Goal: Information Seeking & Learning: Learn about a topic

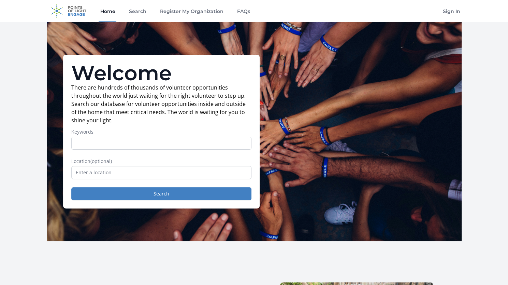
click at [204, 143] on input "Keywords" at bounding box center [161, 142] width 180 height 13
type input "food"
click at [71, 187] on button "Search" at bounding box center [161, 193] width 180 height 13
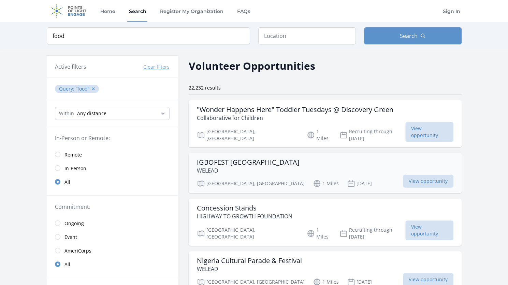
click at [217, 158] on h3 "IGBOFEST [GEOGRAPHIC_DATA]" at bounding box center [248, 162] width 103 height 8
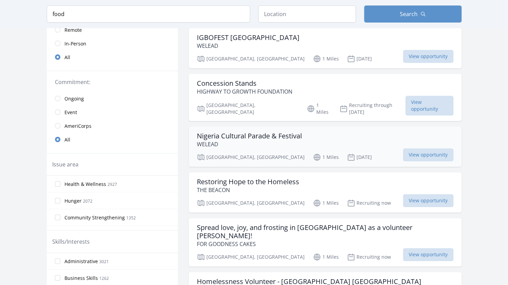
scroll to position [136, 0]
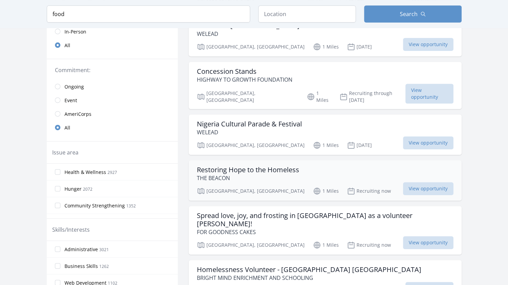
click at [254, 165] on h3 "Restoring Hope to the Homeless" at bounding box center [248, 169] width 102 height 8
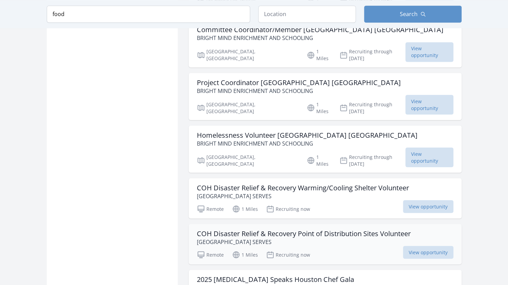
scroll to position [716, 0]
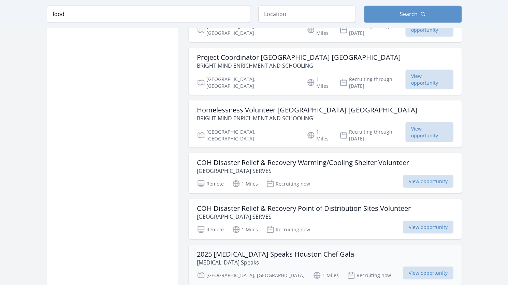
click at [250, 249] on h3 "2025 [MEDICAL_DATA] Speaks Houston Chef Gala" at bounding box center [275, 253] width 157 height 8
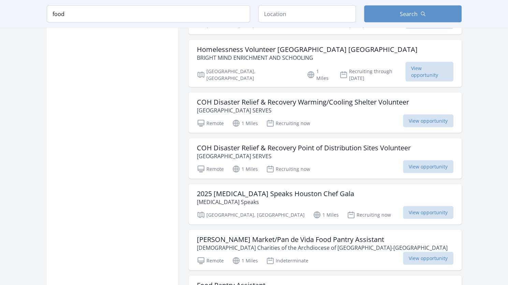
scroll to position [875, 0]
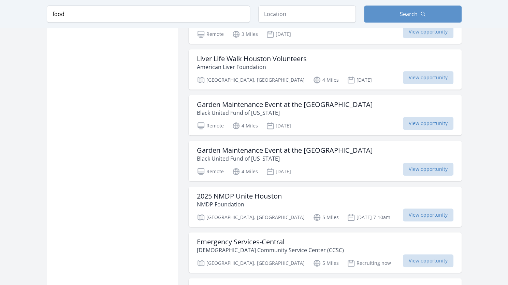
scroll to position [1801, 0]
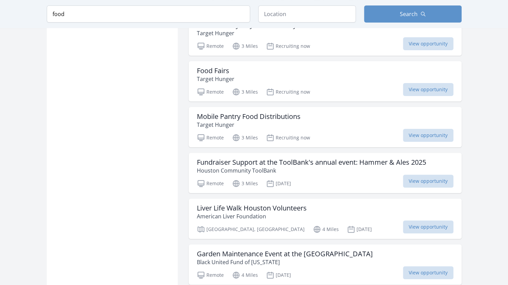
scroll to position [1528, 0]
